Goal: Task Accomplishment & Management: Use online tool/utility

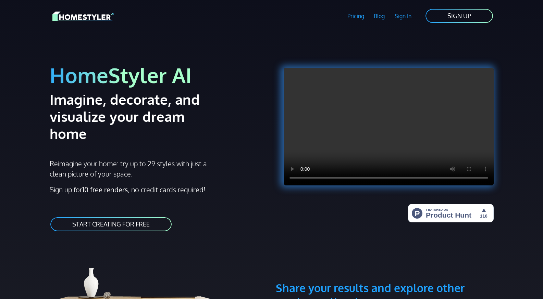
click at [68, 15] on img at bounding box center [83, 16] width 62 height 12
click at [399, 14] on link "Sign In" at bounding box center [403, 16] width 27 height 16
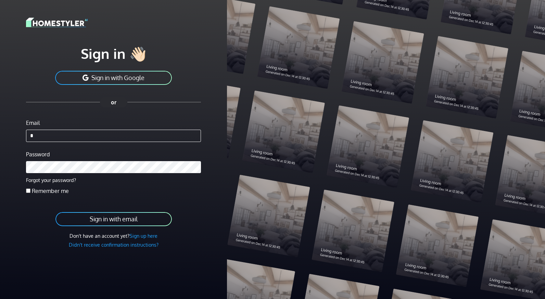
type input "**********"
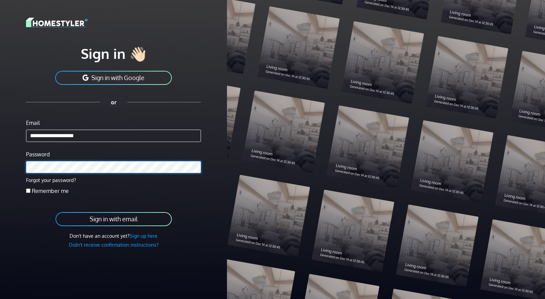
click at [55, 212] on button "Sign in with email" at bounding box center [114, 219] width 118 height 15
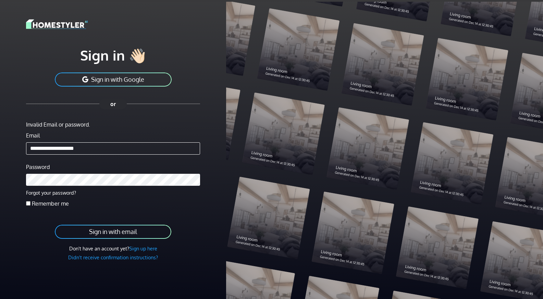
scroll to position [25, 0]
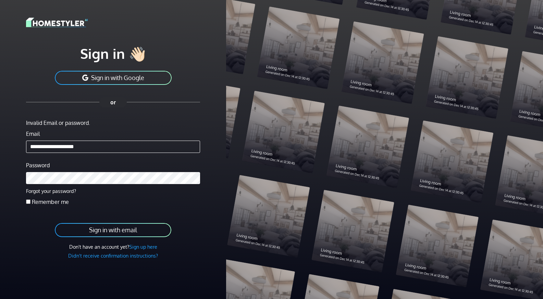
click at [98, 229] on button "Sign in with email" at bounding box center [113, 230] width 118 height 15
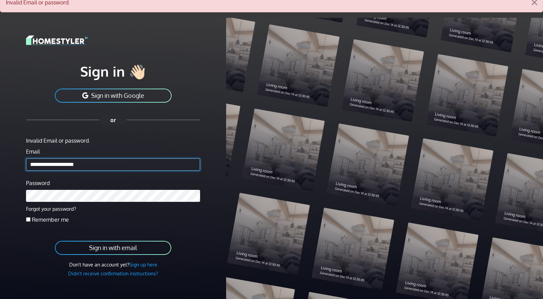
scroll to position [25, 0]
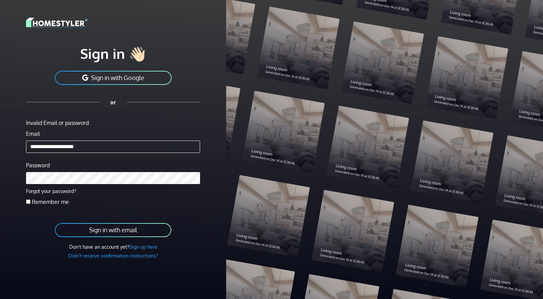
click at [107, 230] on button "Sign in with email" at bounding box center [113, 230] width 118 height 15
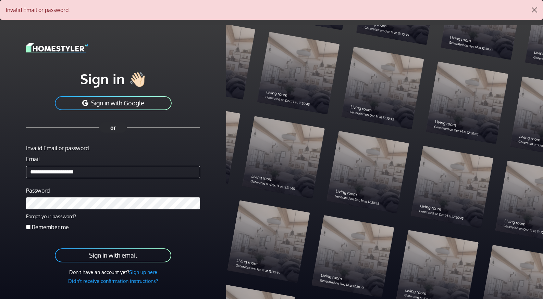
click at [100, 257] on button "Sign in with email" at bounding box center [113, 255] width 118 height 15
click at [124, 256] on button "Sign in with email" at bounding box center [113, 255] width 118 height 15
click at [118, 104] on button "Sign in with Google" at bounding box center [113, 103] width 118 height 15
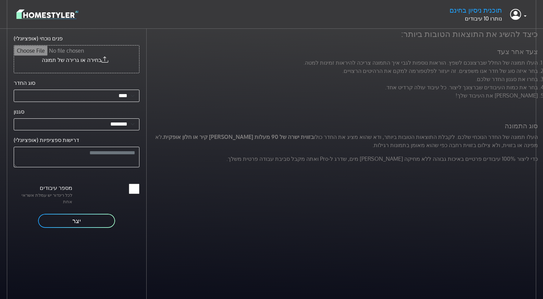
click at [53, 15] on img at bounding box center [47, 14] width 62 height 12
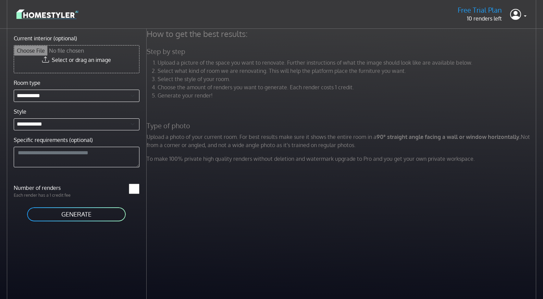
click at [53, 15] on img at bounding box center [47, 14] width 62 height 12
click at [230, 65] on li "Upload a picture of the space you want to renovate. Further instructions of wha…" at bounding box center [348, 63] width 380 height 8
click at [526, 16] on header "Free Trial Plan 10 renders left Profile Sign out" at bounding box center [271, 14] width 543 height 29
click at [524, 17] on link at bounding box center [518, 14] width 16 height 16
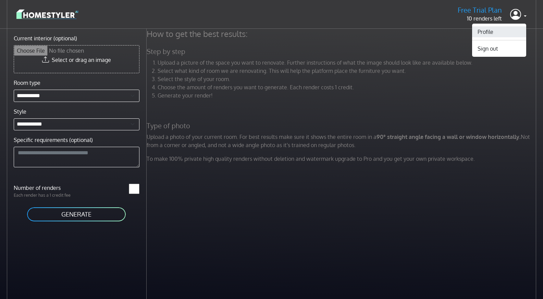
click at [486, 30] on link "Profile" at bounding box center [499, 31] width 54 height 11
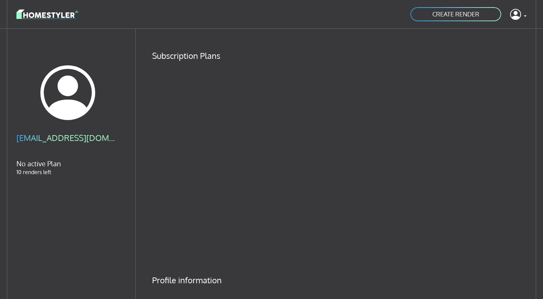
click at [466, 16] on link "CREATE RENDER" at bounding box center [456, 14] width 92 height 15
